Goal: Information Seeking & Learning: Understand process/instructions

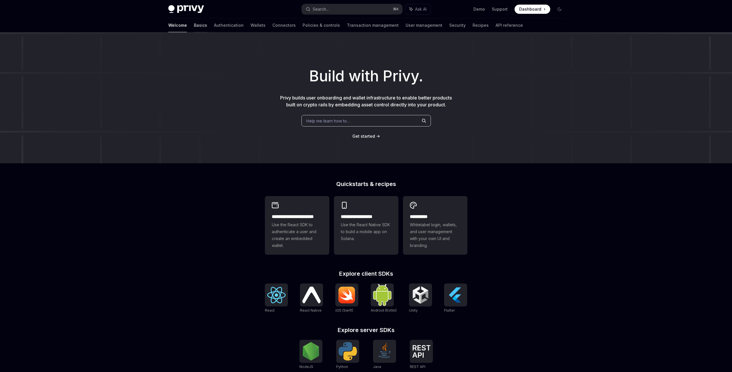
click at [194, 28] on link "Basics" at bounding box center [200, 25] width 13 height 14
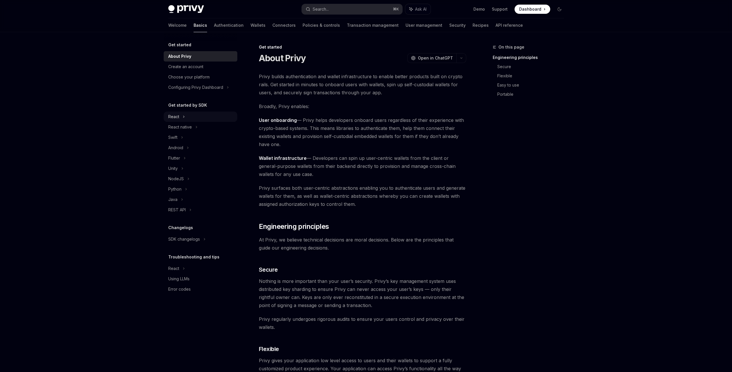
click at [181, 116] on div "React" at bounding box center [201, 117] width 74 height 10
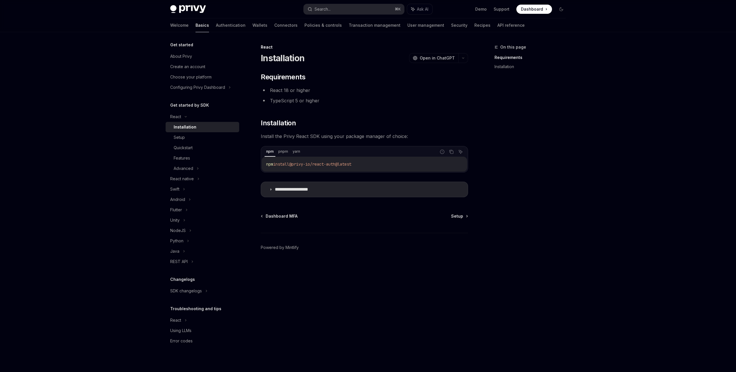
click at [332, 265] on footer "Powered by Mintlify" at bounding box center [364, 258] width 207 height 50
click at [216, 24] on link "Authentication" at bounding box center [231, 25] width 30 height 14
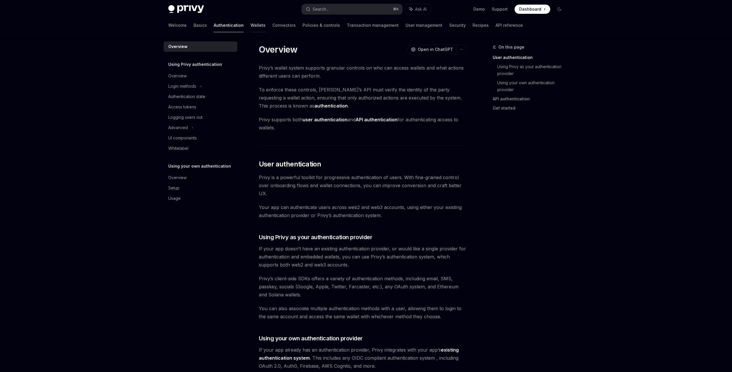
click at [250, 27] on link "Wallets" at bounding box center [257, 25] width 15 height 14
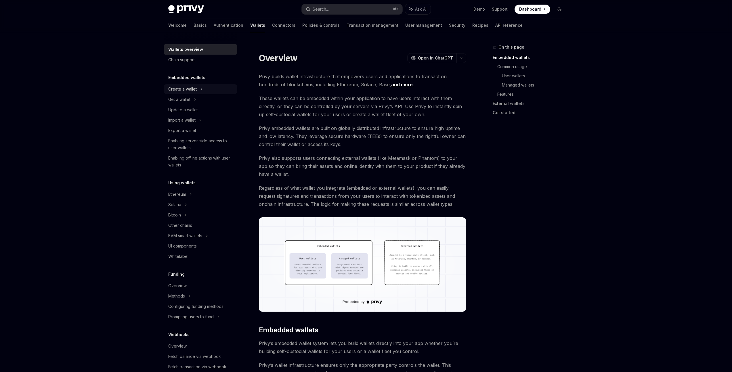
click at [204, 89] on div "Create a wallet" at bounding box center [201, 89] width 74 height 10
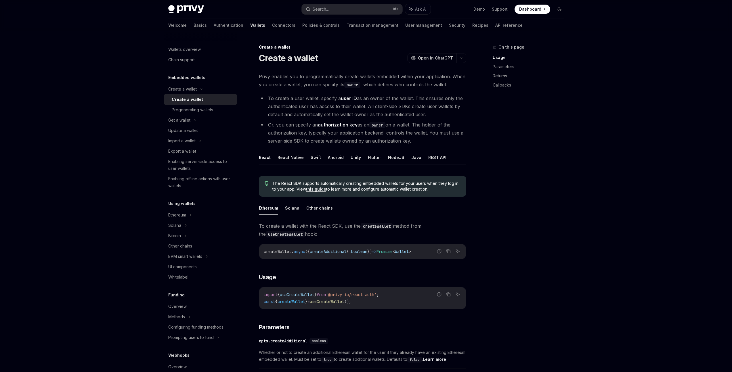
click at [346, 251] on span "createAdditional" at bounding box center [328, 251] width 37 height 5
click at [502, 247] on div "On this page Usage Parameters Returns Callbacks" at bounding box center [524, 208] width 87 height 328
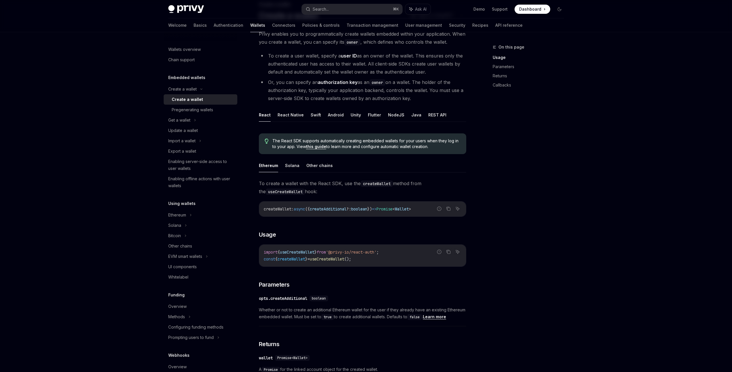
click at [577, 229] on div "Wallets overview Chain support Embedded wallets Create a wallet Create a wallet…" at bounding box center [365, 313] width 423 height 647
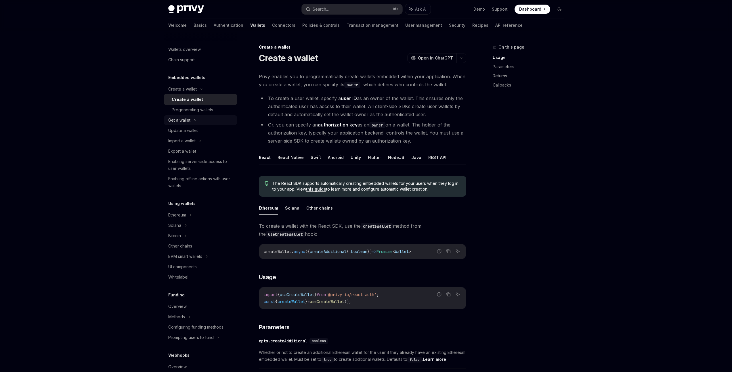
click at [199, 117] on div "Get a wallet" at bounding box center [201, 120] width 74 height 10
type textarea "*"
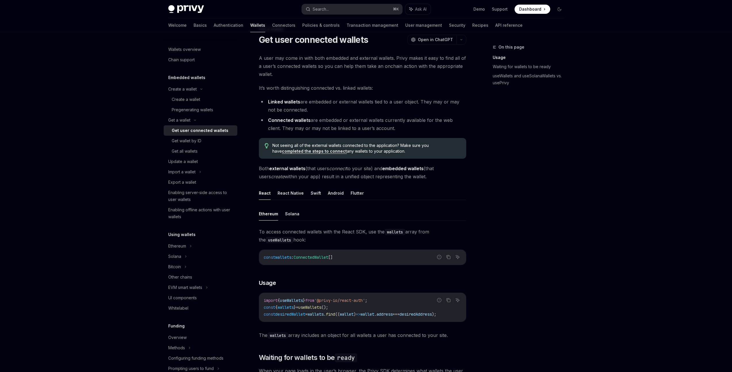
scroll to position [22, 0]
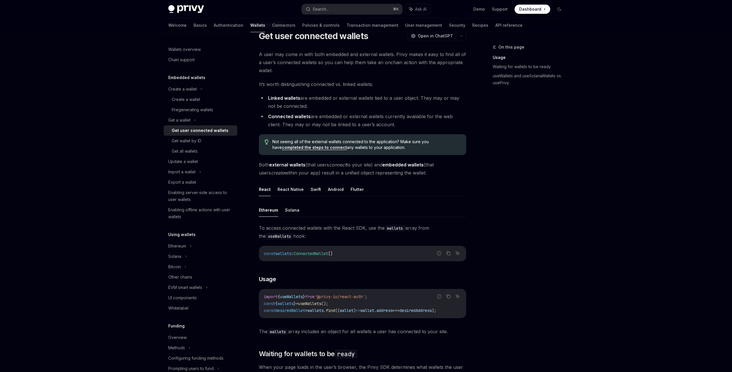
click at [424, 227] on span "To access connected wallets with the React SDK, use the wallets array from the …" at bounding box center [362, 232] width 207 height 16
click at [424, 228] on span "To access connected wallets with the React SDK, use the wallets array from the …" at bounding box center [362, 232] width 207 height 16
click at [374, 234] on span "To access connected wallets with the React SDK, use the wallets array from the …" at bounding box center [362, 232] width 207 height 16
